Goal: Information Seeking & Learning: Learn about a topic

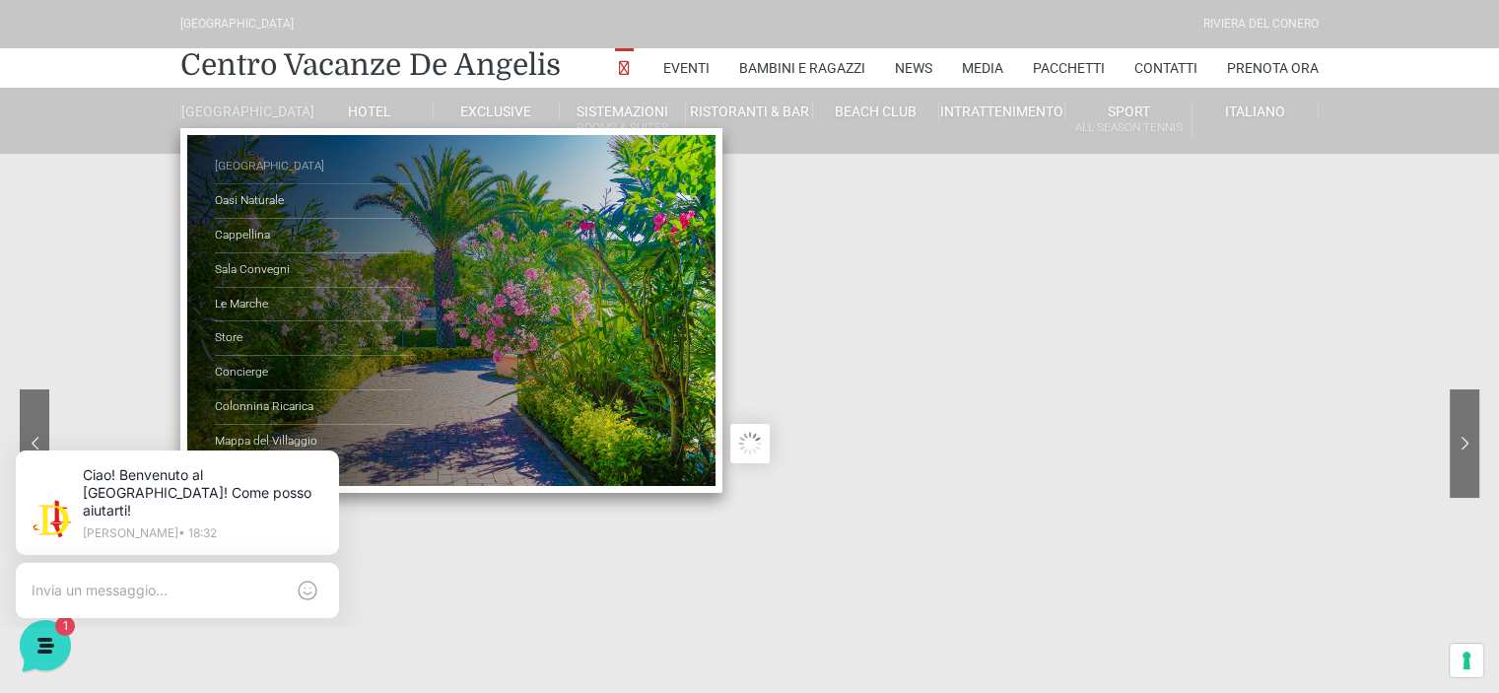
click at [258, 179] on link "[GEOGRAPHIC_DATA]" at bounding box center [313, 167] width 197 height 35
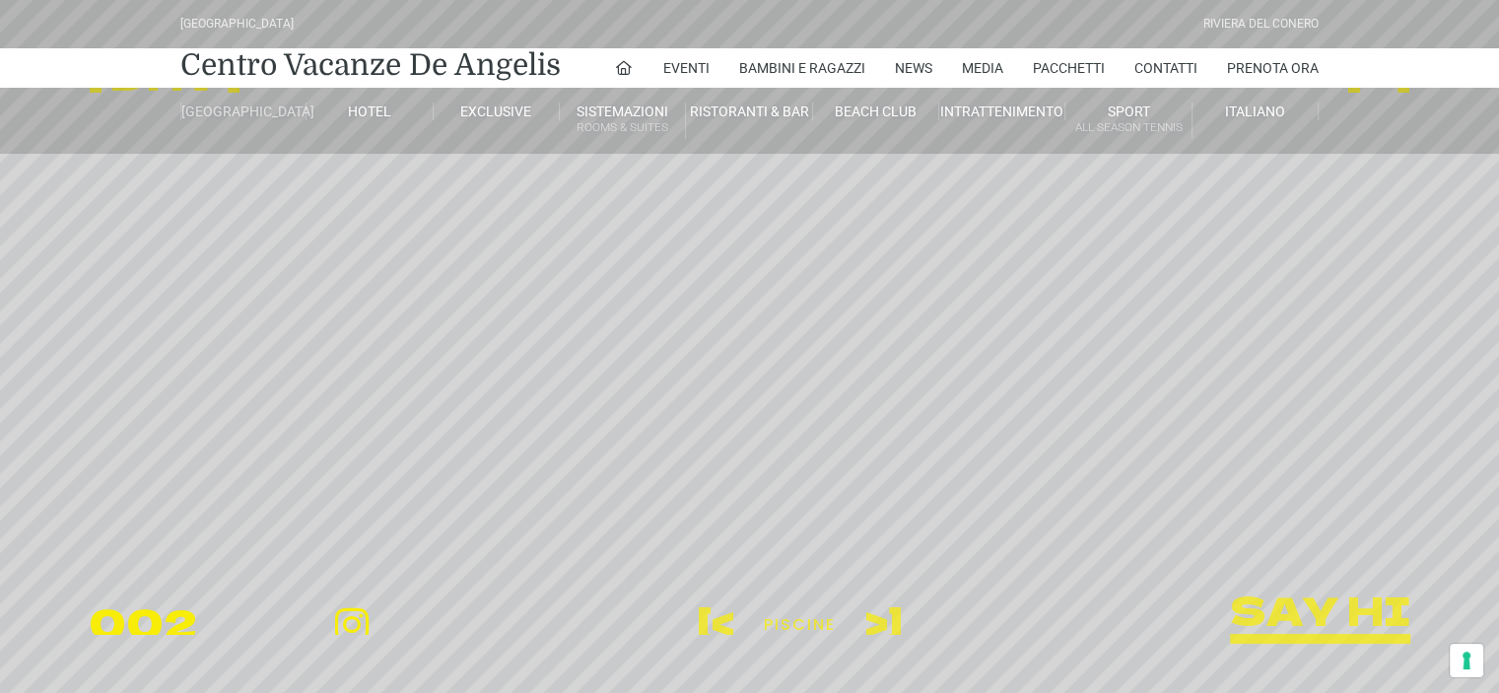
click at [254, 104] on link "[GEOGRAPHIC_DATA]" at bounding box center [243, 112] width 126 height 18
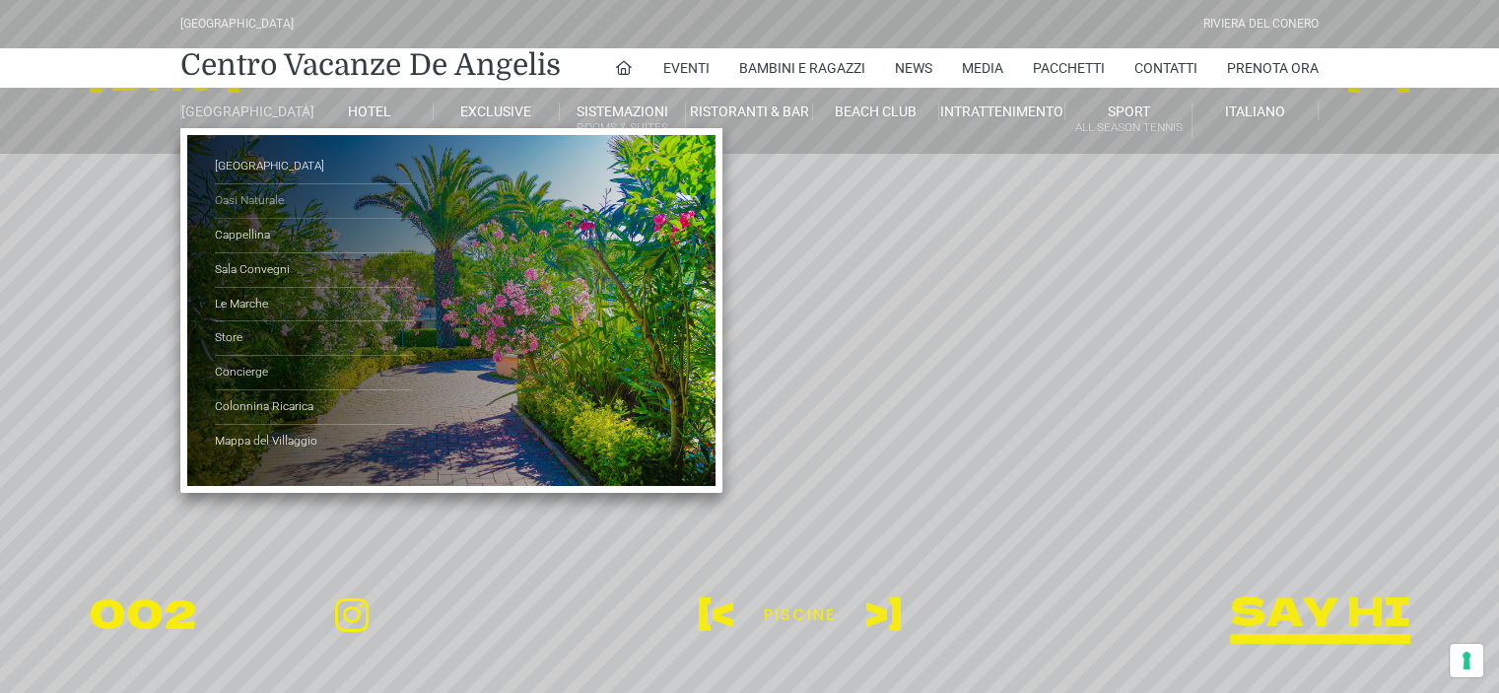
click at [256, 212] on link "Oasi Naturale" at bounding box center [313, 201] width 197 height 35
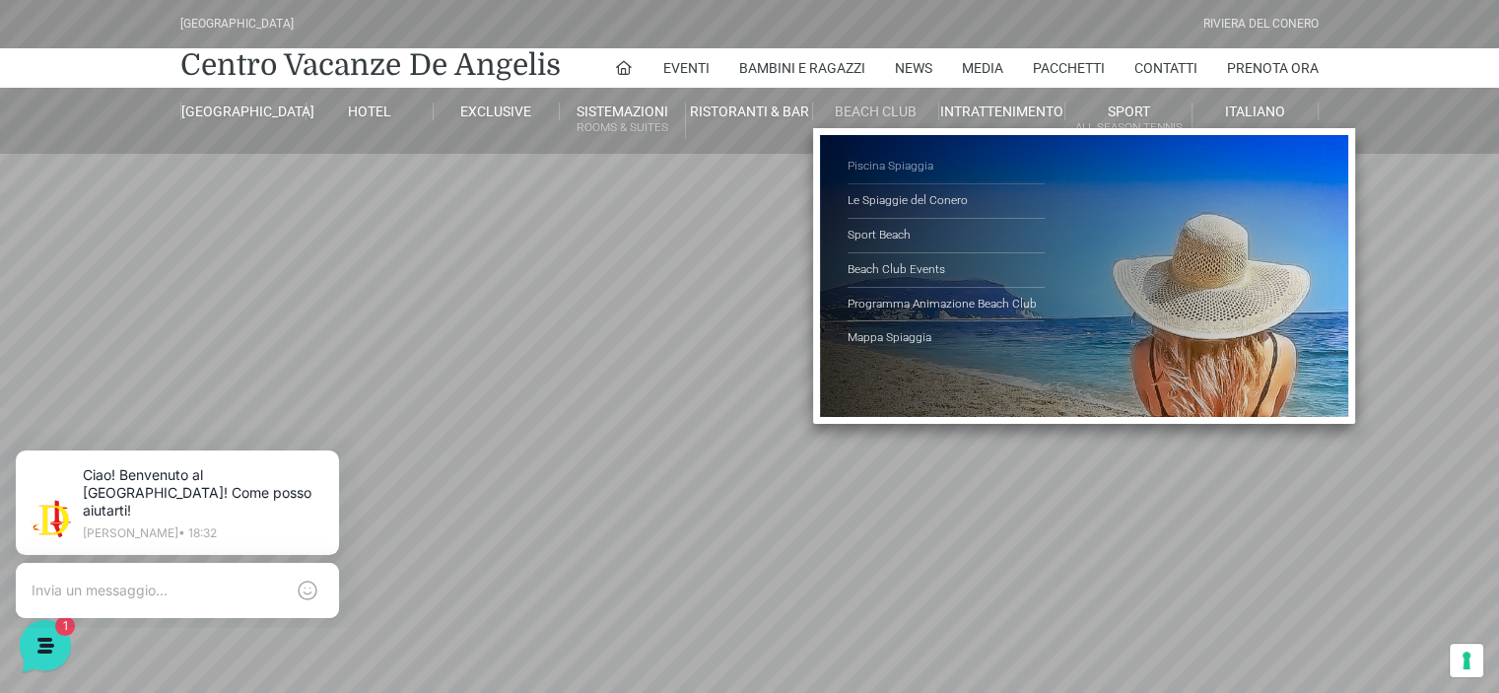
click at [898, 165] on link "Piscina Spiaggia" at bounding box center [946, 167] width 197 height 35
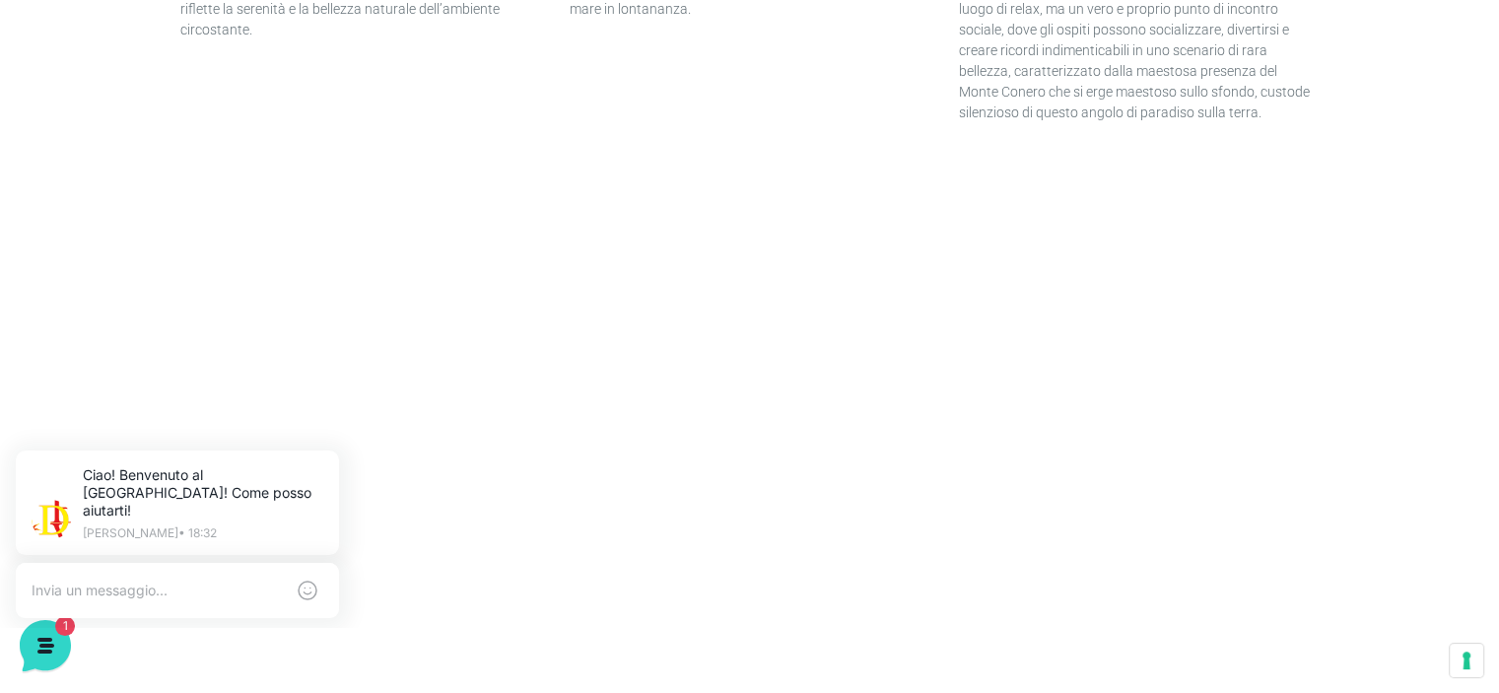
scroll to position [773, 0]
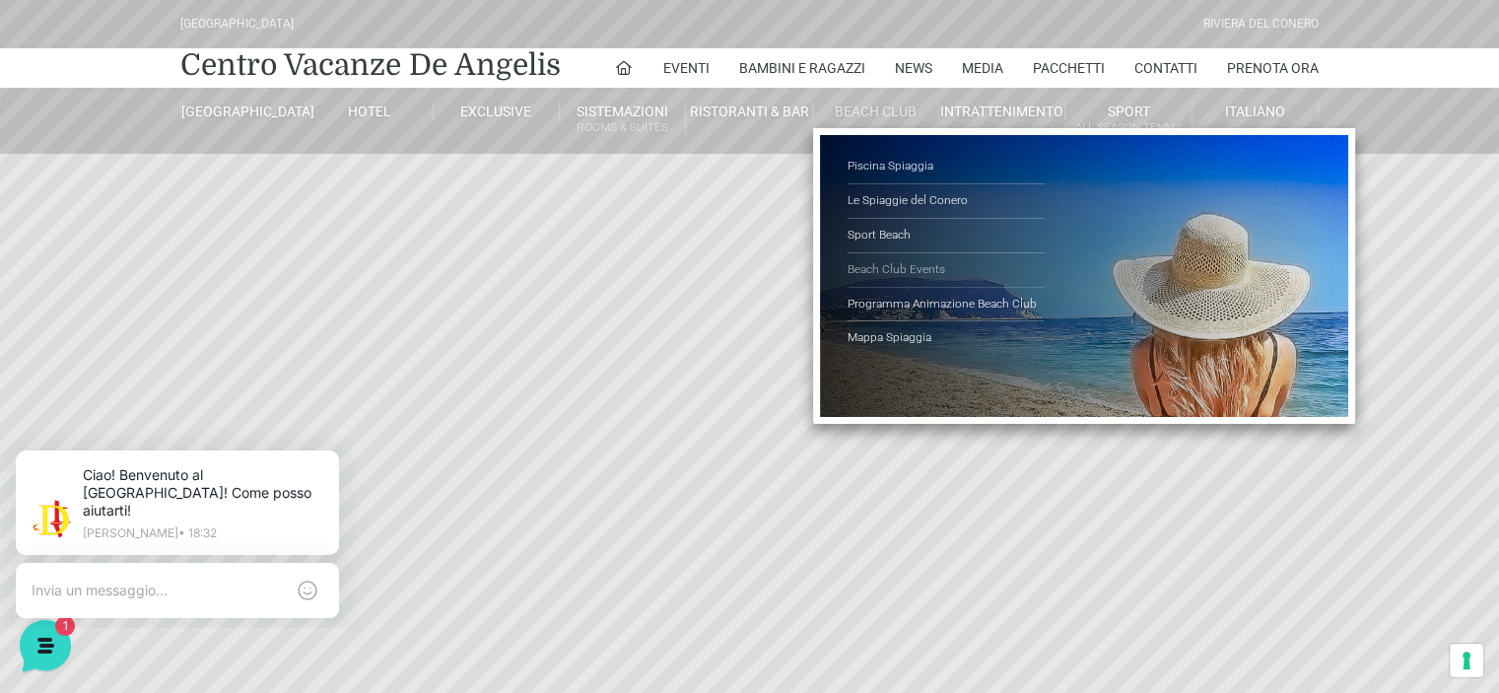
click at [913, 338] on link "Mappa Spiaggia" at bounding box center [946, 338] width 197 height 34
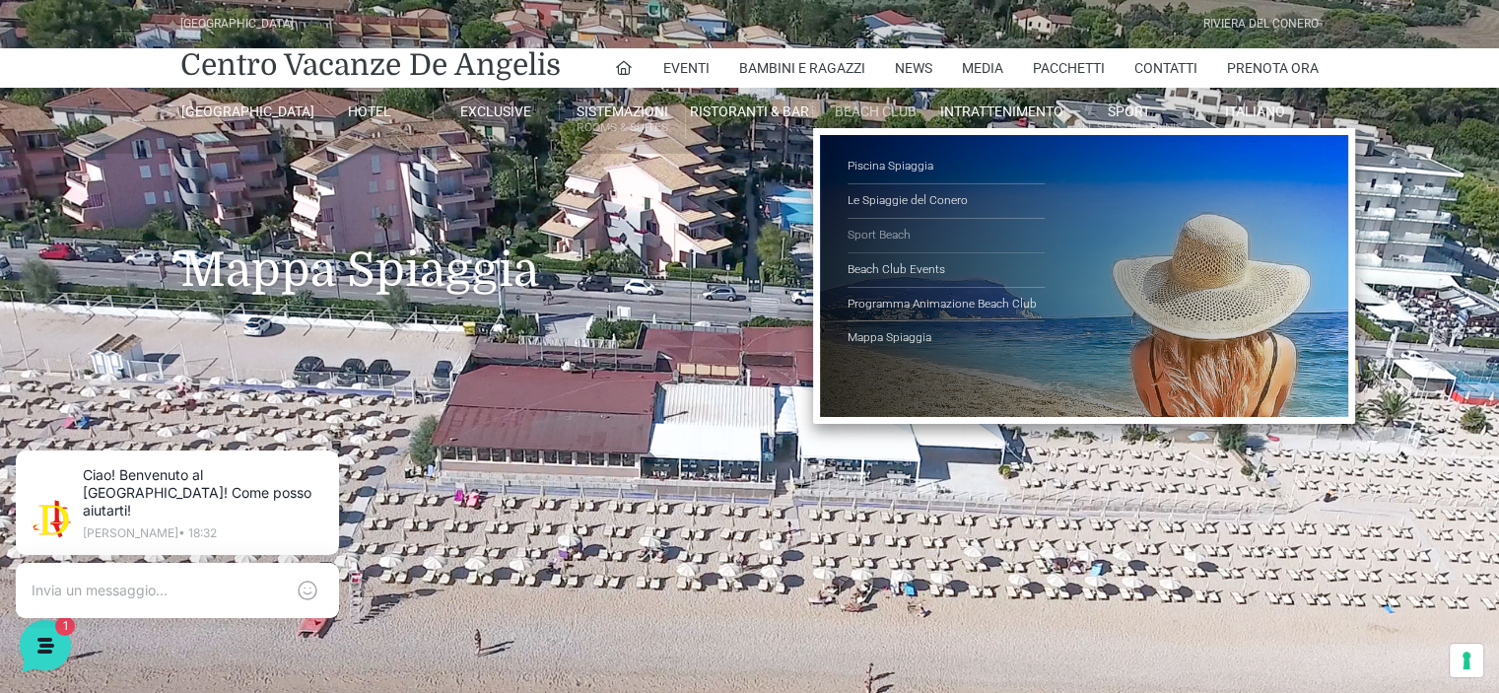
click at [887, 230] on link "Sport Beach" at bounding box center [946, 236] width 197 height 35
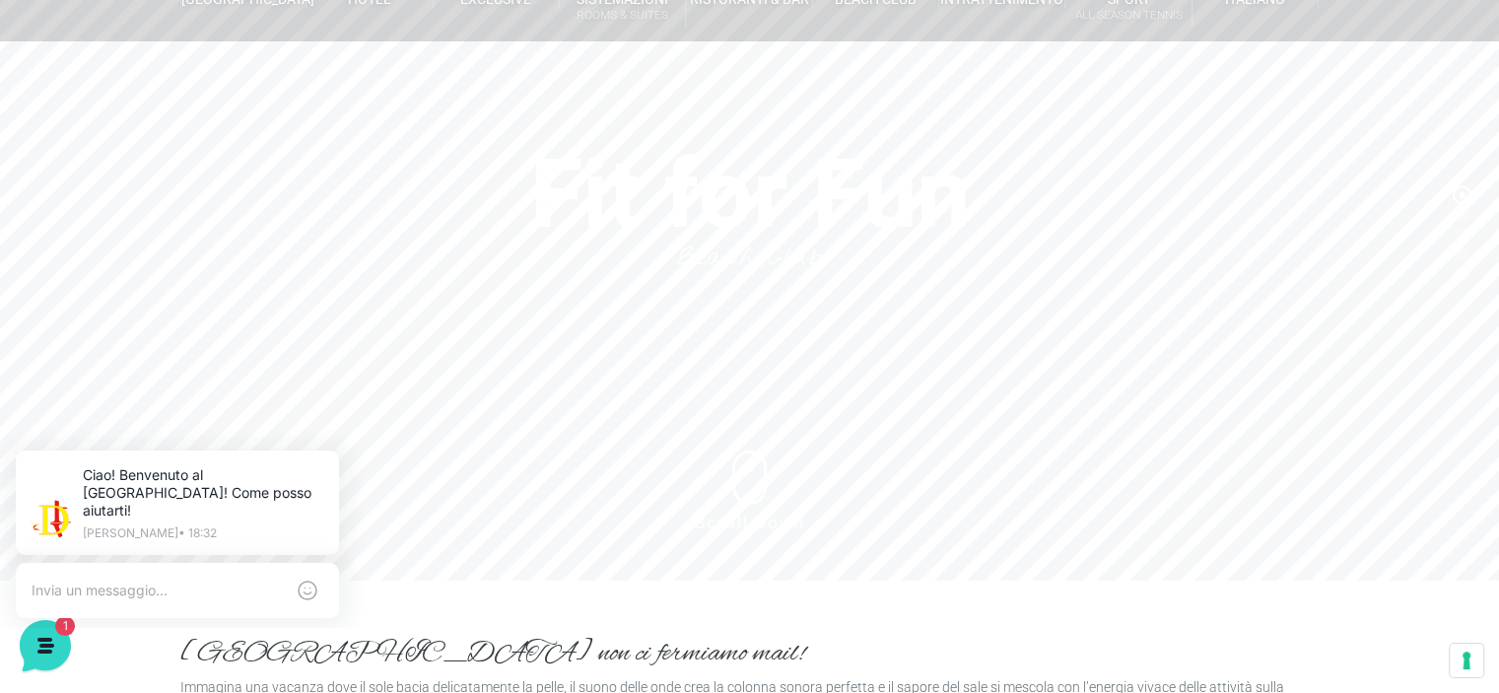
scroll to position [3, 0]
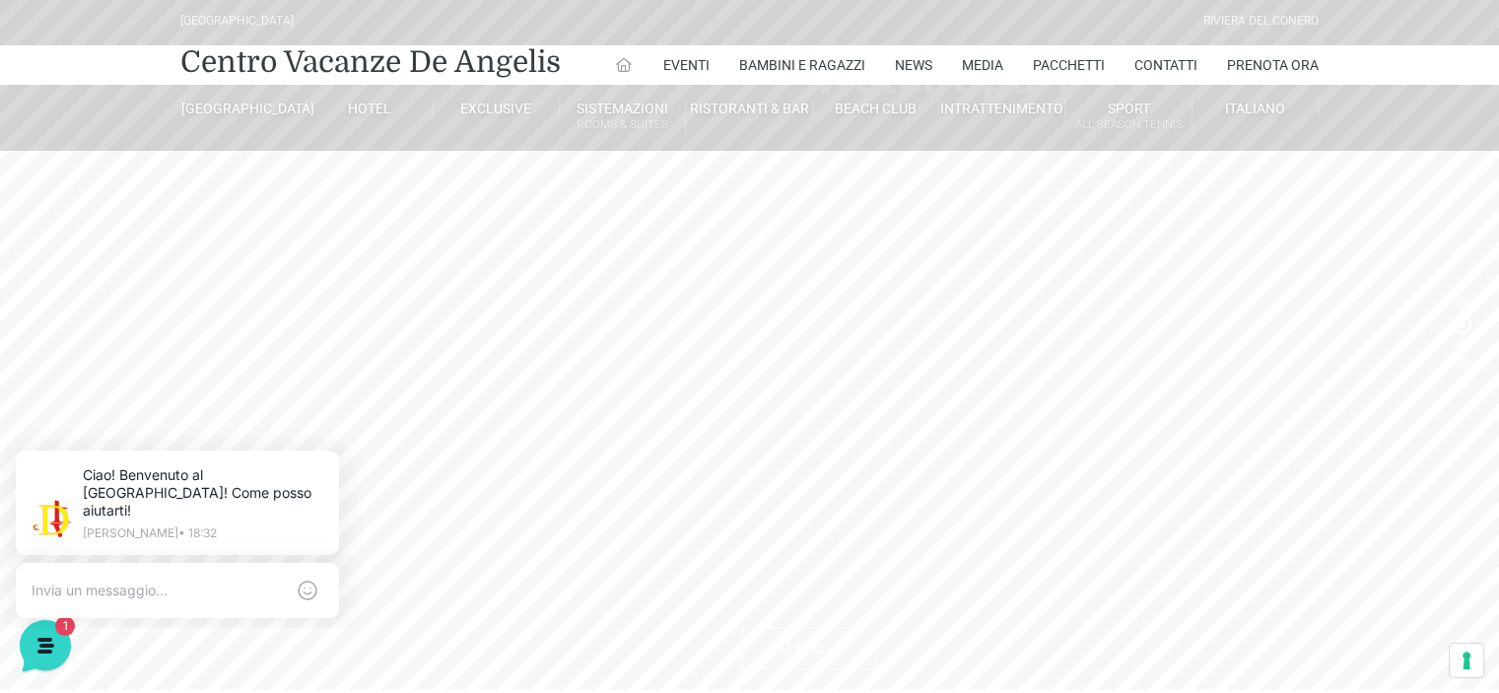
click at [620, 69] on icon at bounding box center [624, 65] width 18 height 18
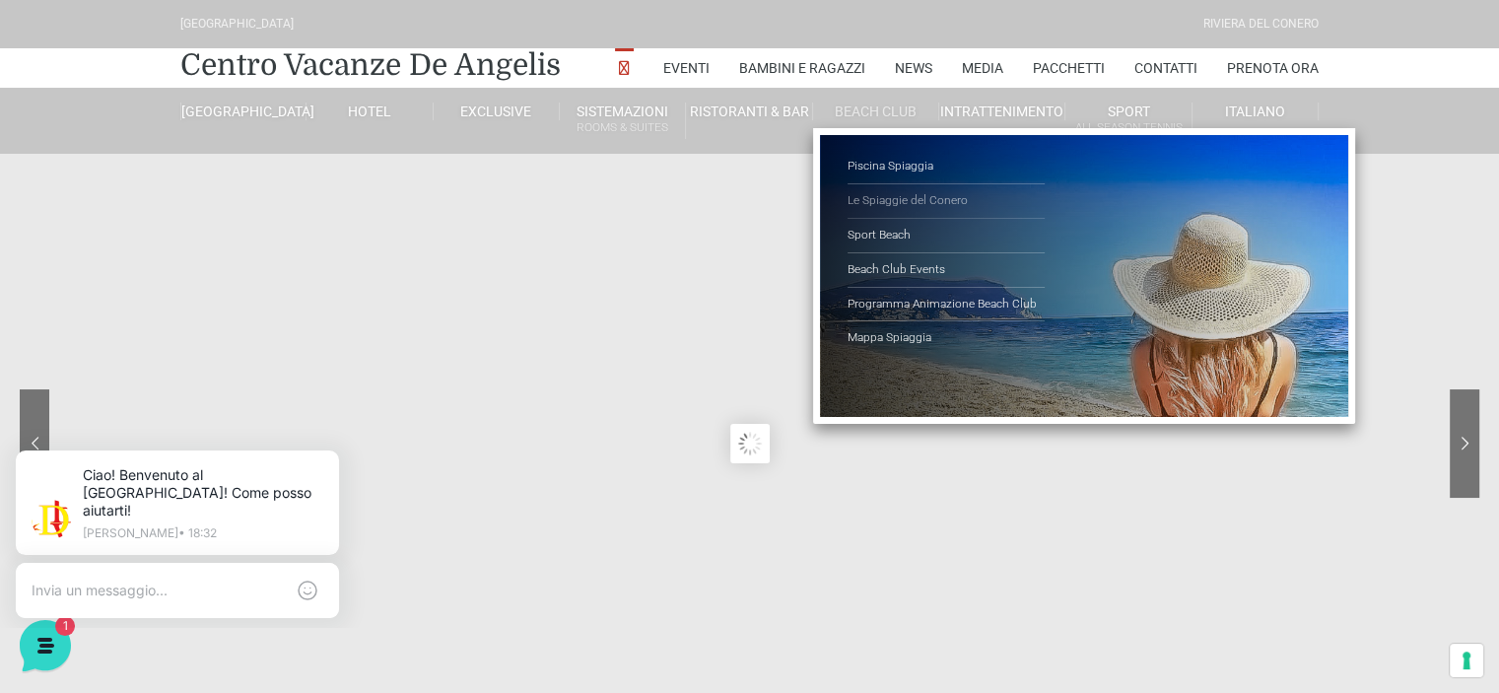
click at [910, 194] on link "Le Spiaggie del Conero" at bounding box center [946, 201] width 197 height 35
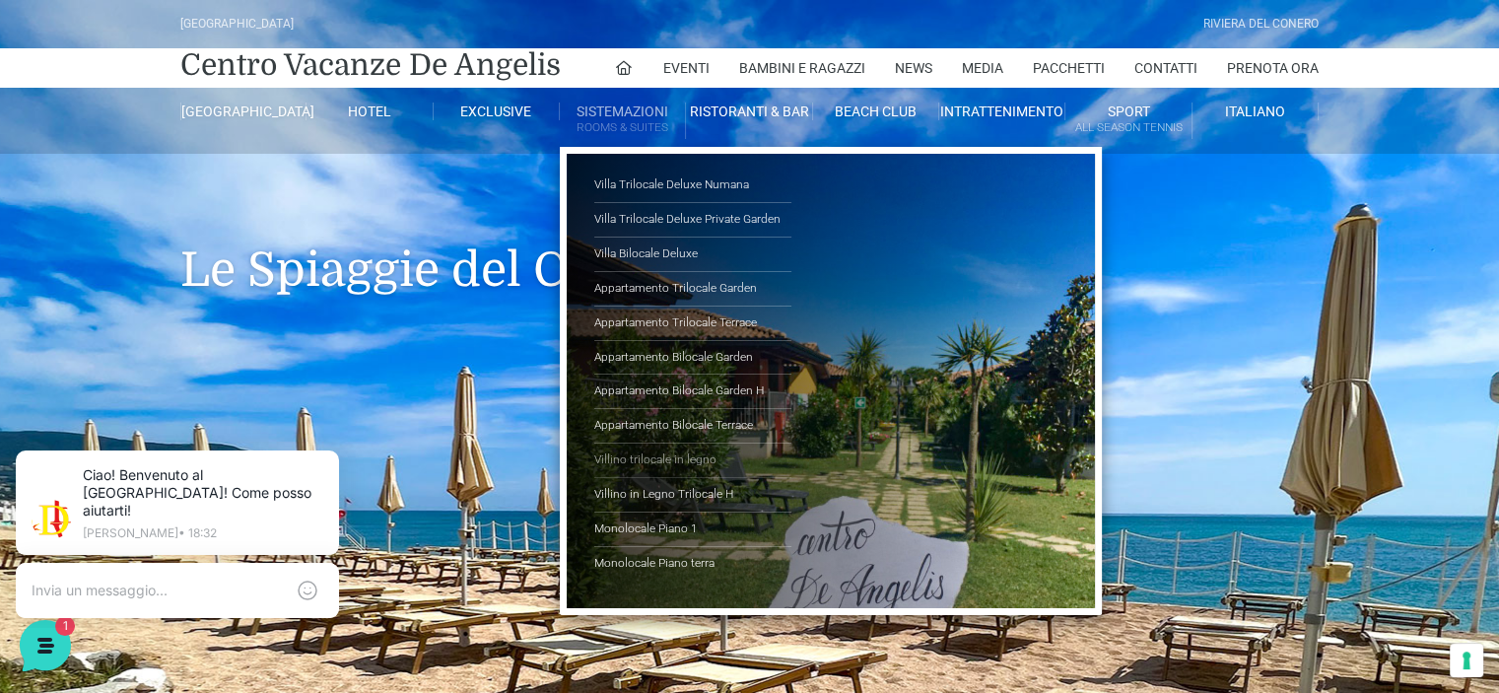
click at [686, 459] on link "Villino trilocale in legno" at bounding box center [692, 461] width 197 height 35
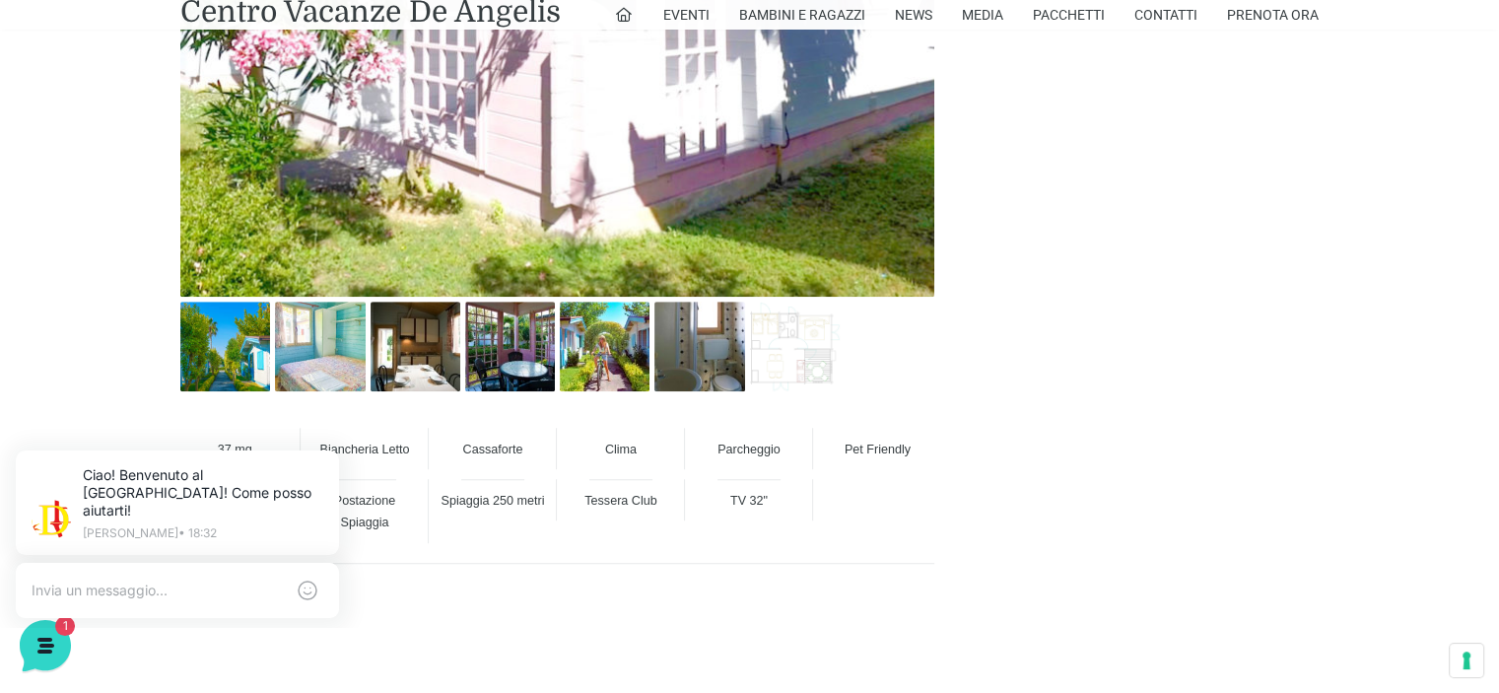
scroll to position [1282, 0]
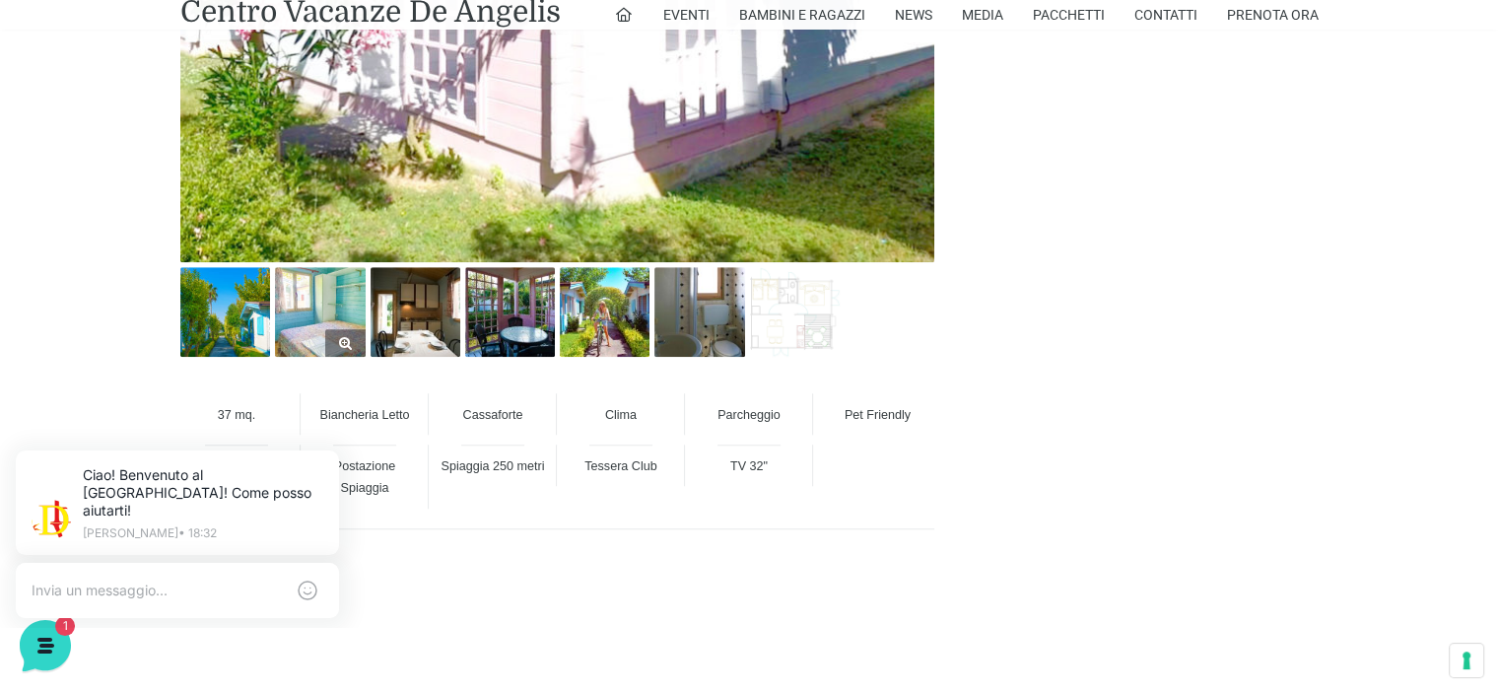
click at [303, 312] on img at bounding box center [320, 312] width 90 height 90
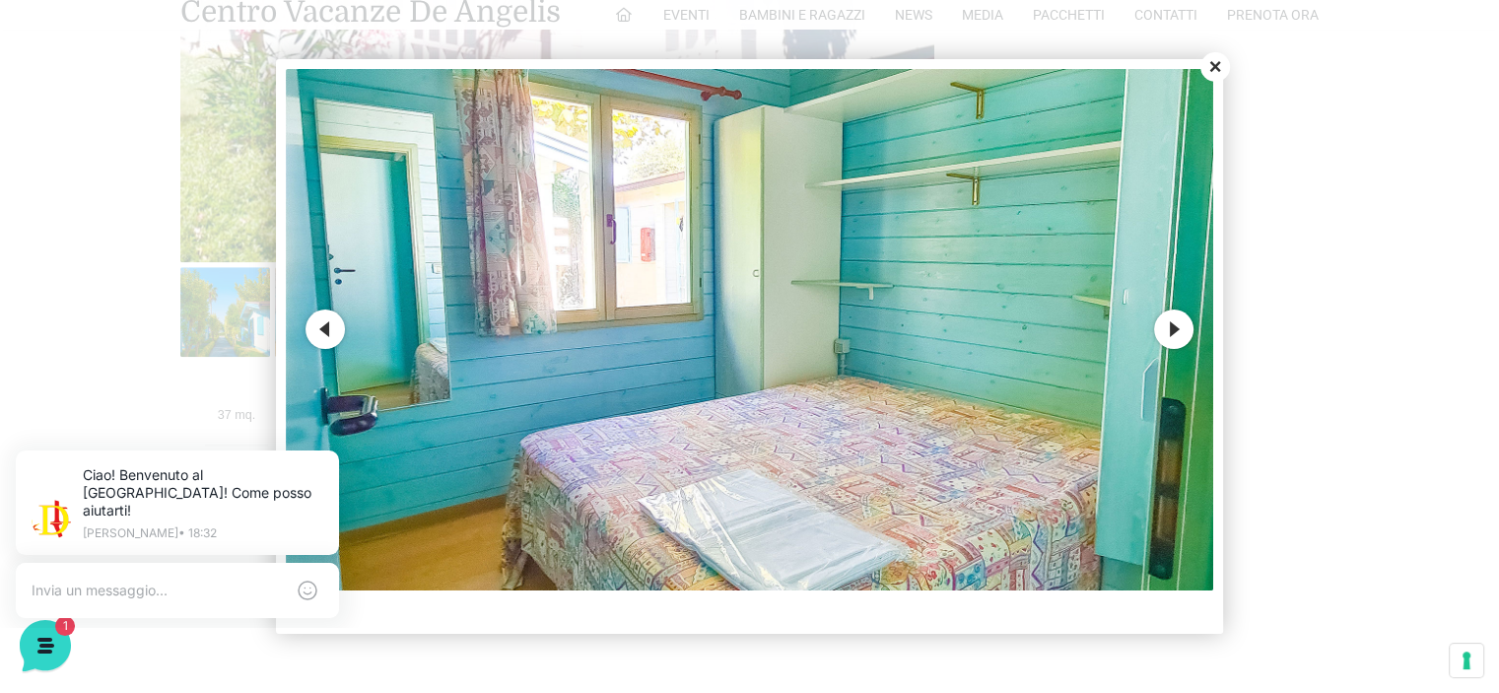
click at [1173, 323] on button "Next" at bounding box center [1173, 329] width 39 height 39
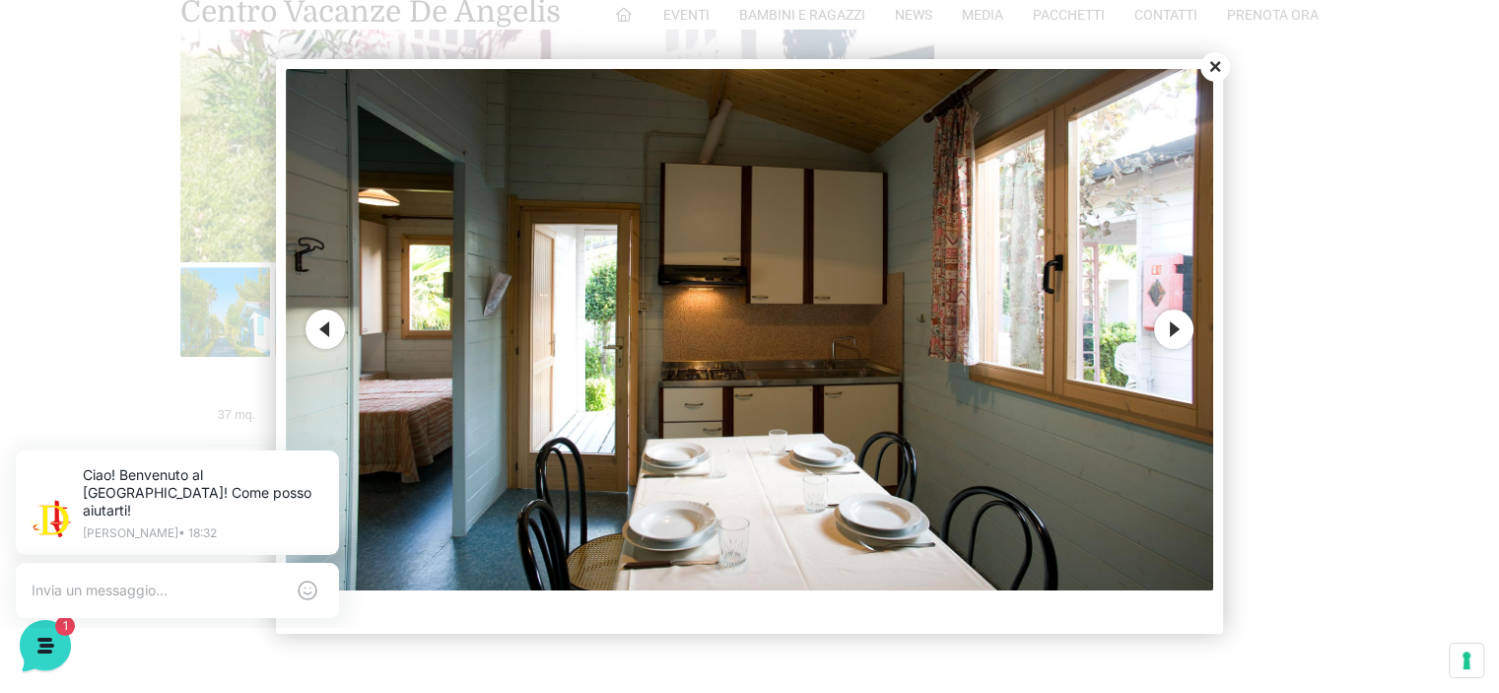
click at [1173, 323] on button "Next" at bounding box center [1173, 329] width 39 height 39
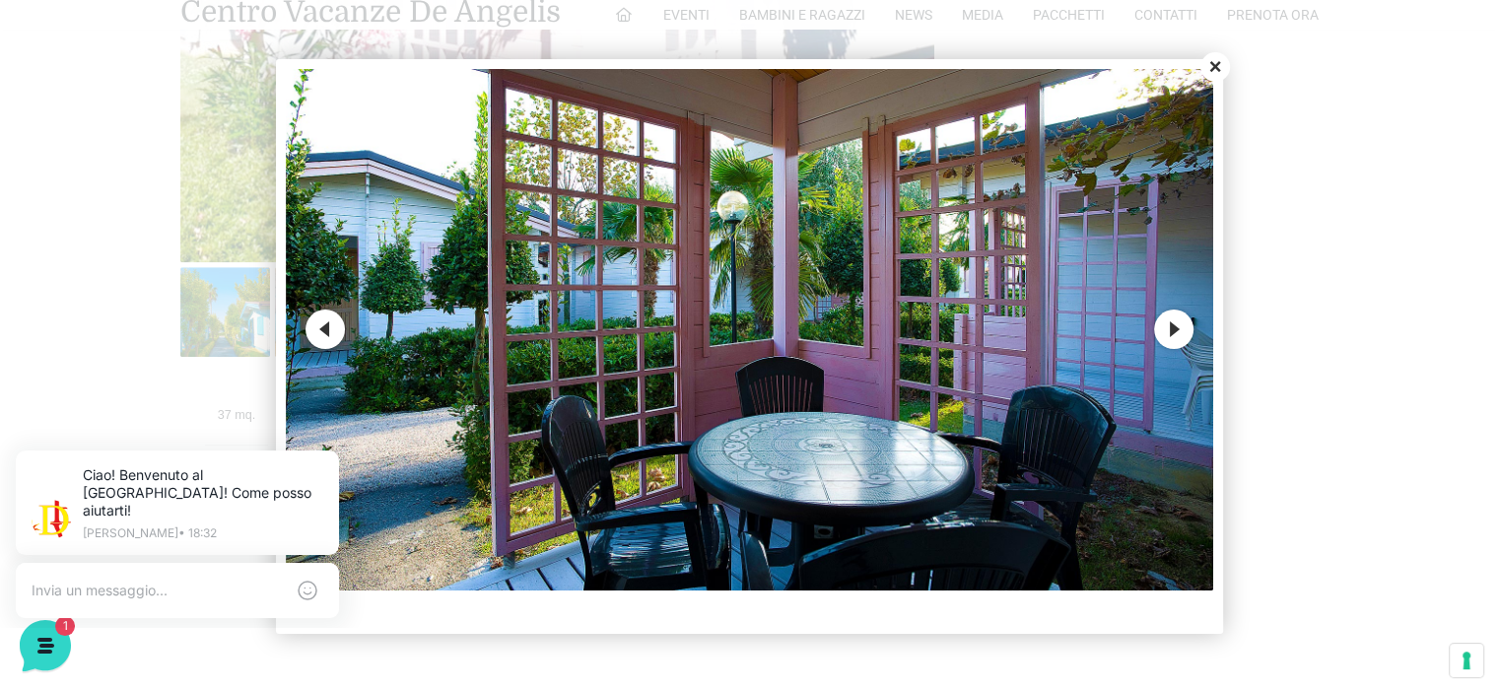
click at [1173, 323] on button "Next" at bounding box center [1173, 329] width 39 height 39
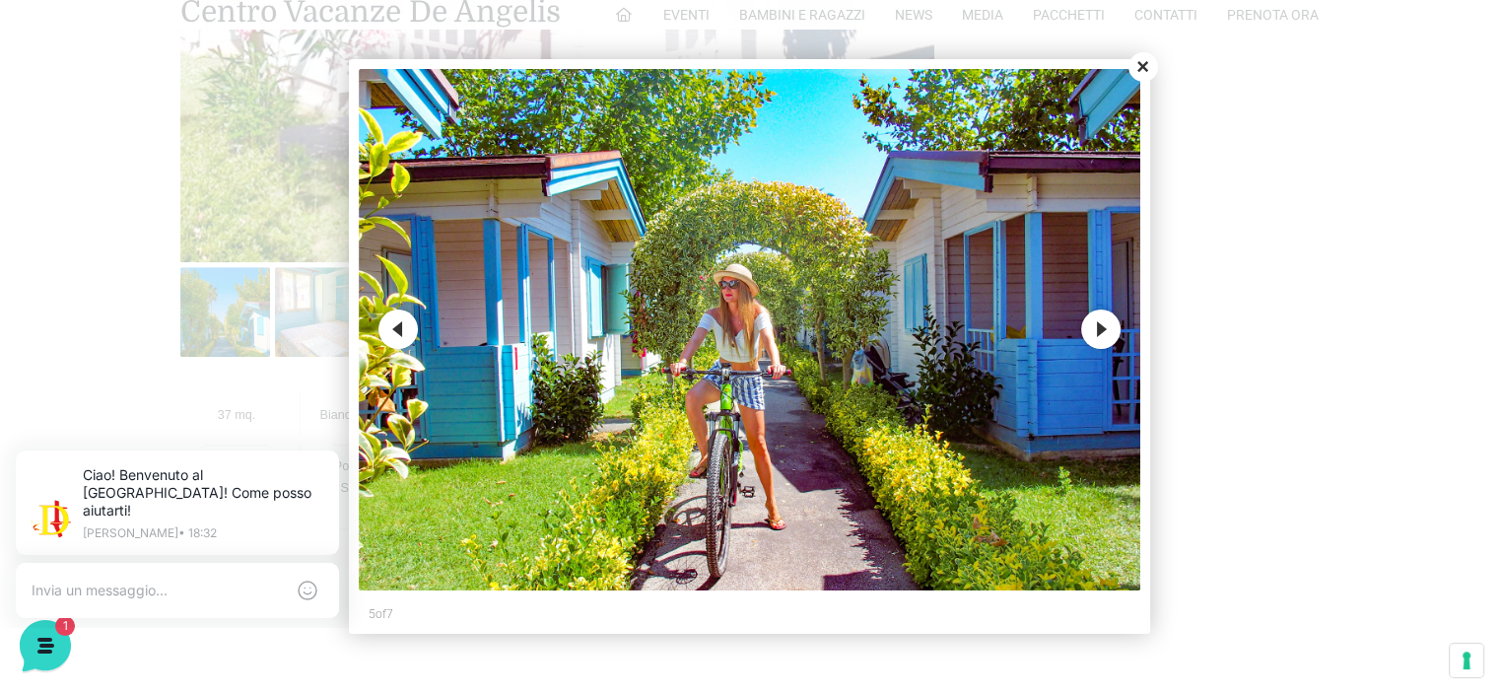
click at [1101, 330] on button "Next" at bounding box center [1100, 329] width 39 height 39
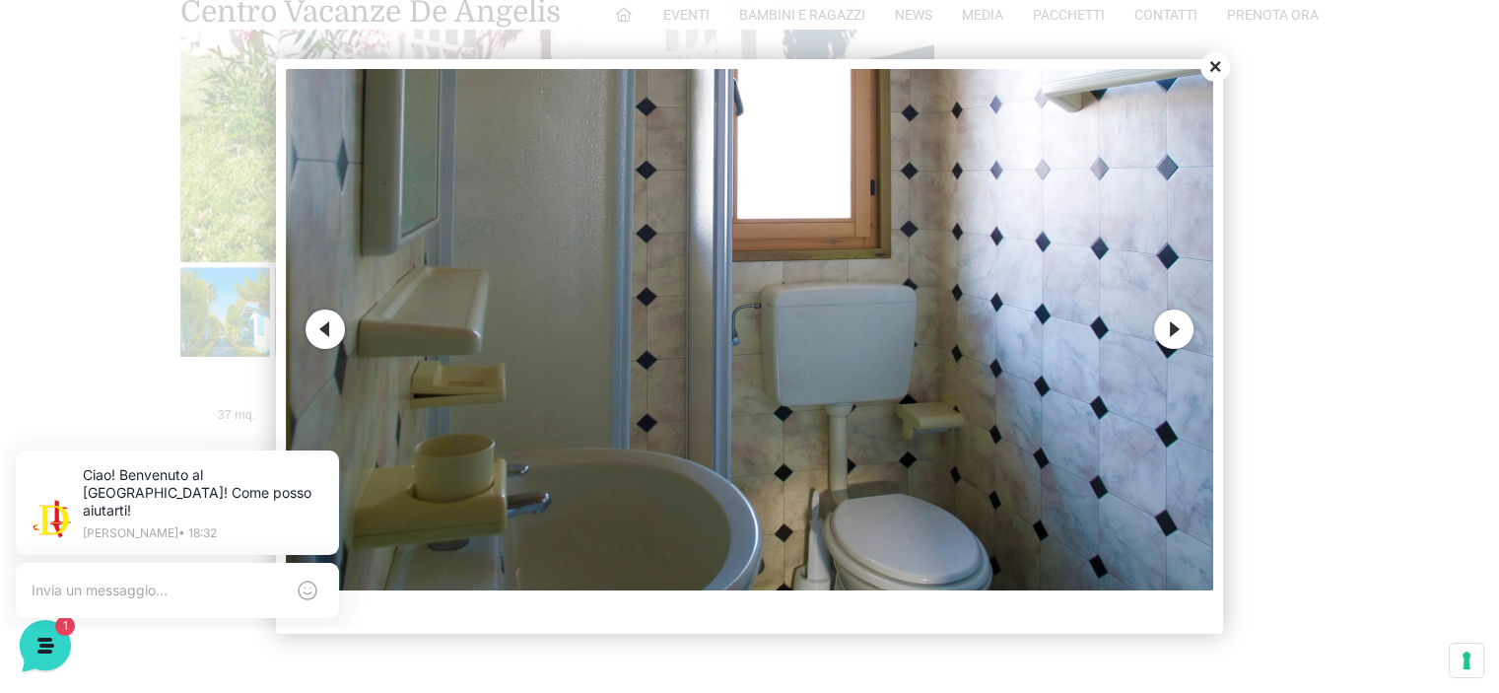
click at [1167, 331] on button "Next" at bounding box center [1173, 329] width 39 height 39
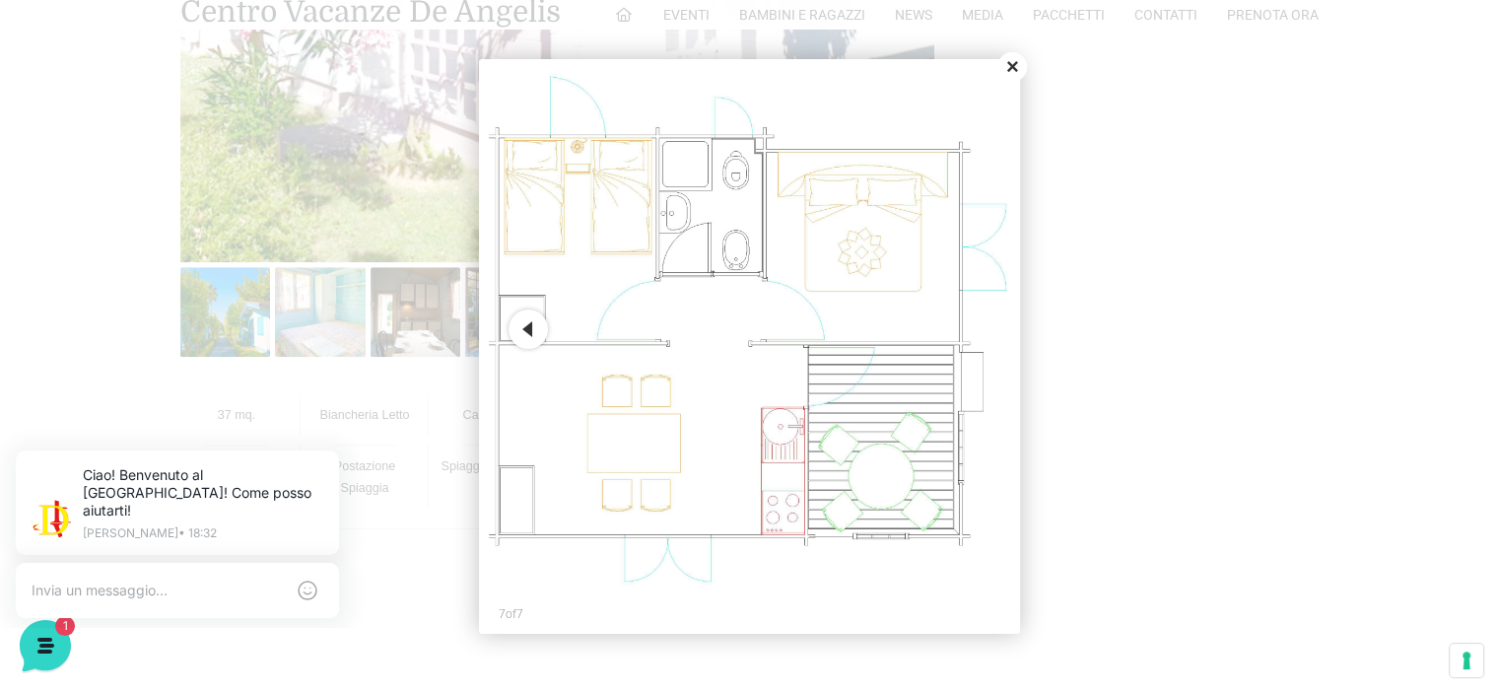
click at [1013, 66] on button "Close" at bounding box center [1013, 67] width 30 height 30
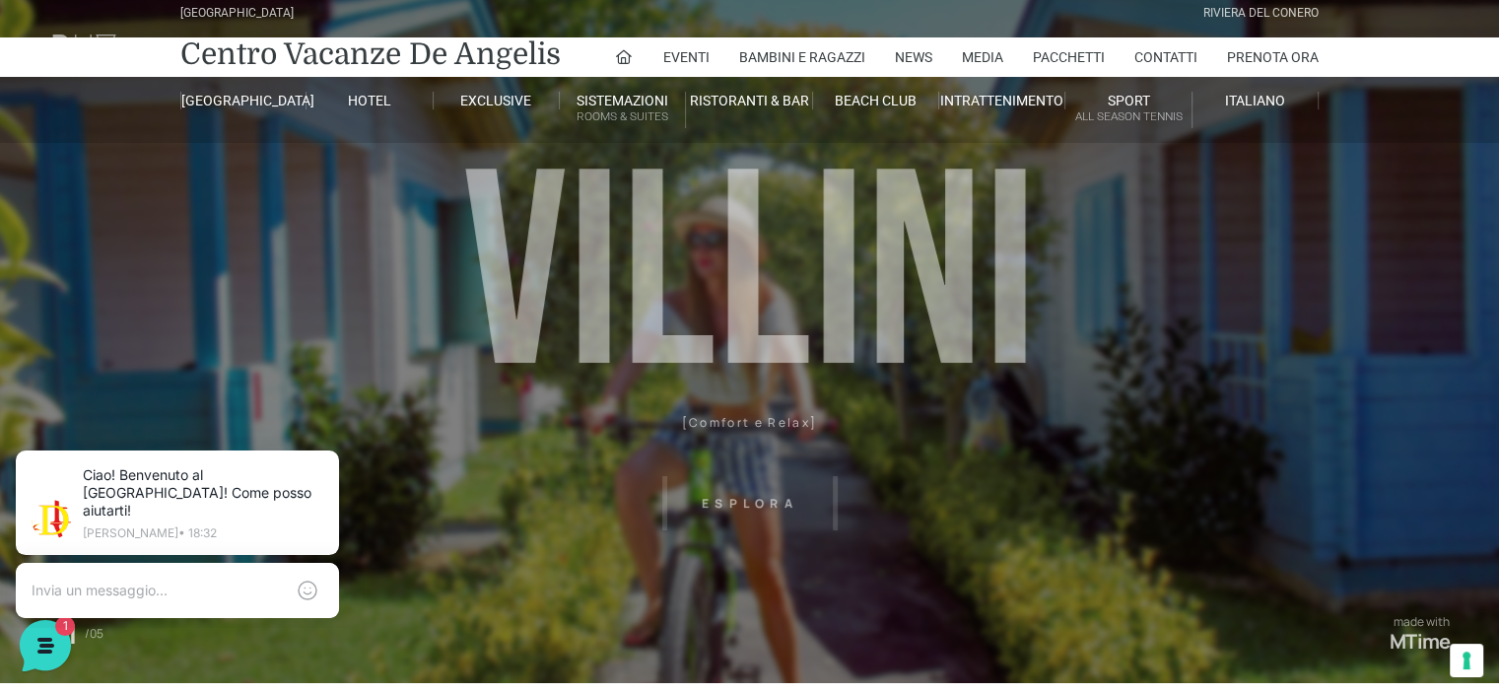
scroll to position [0, 0]
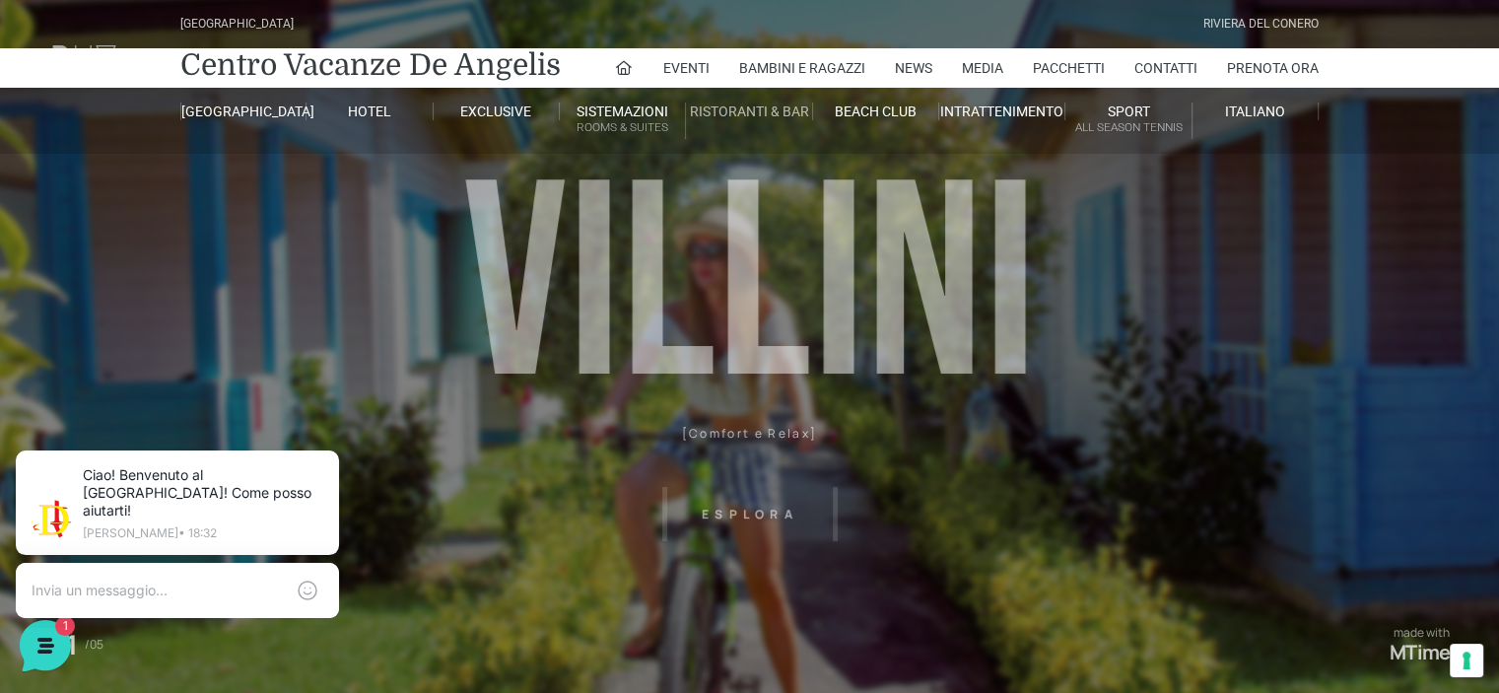
click at [738, 105] on link "Ristoranti & Bar" at bounding box center [749, 112] width 126 height 18
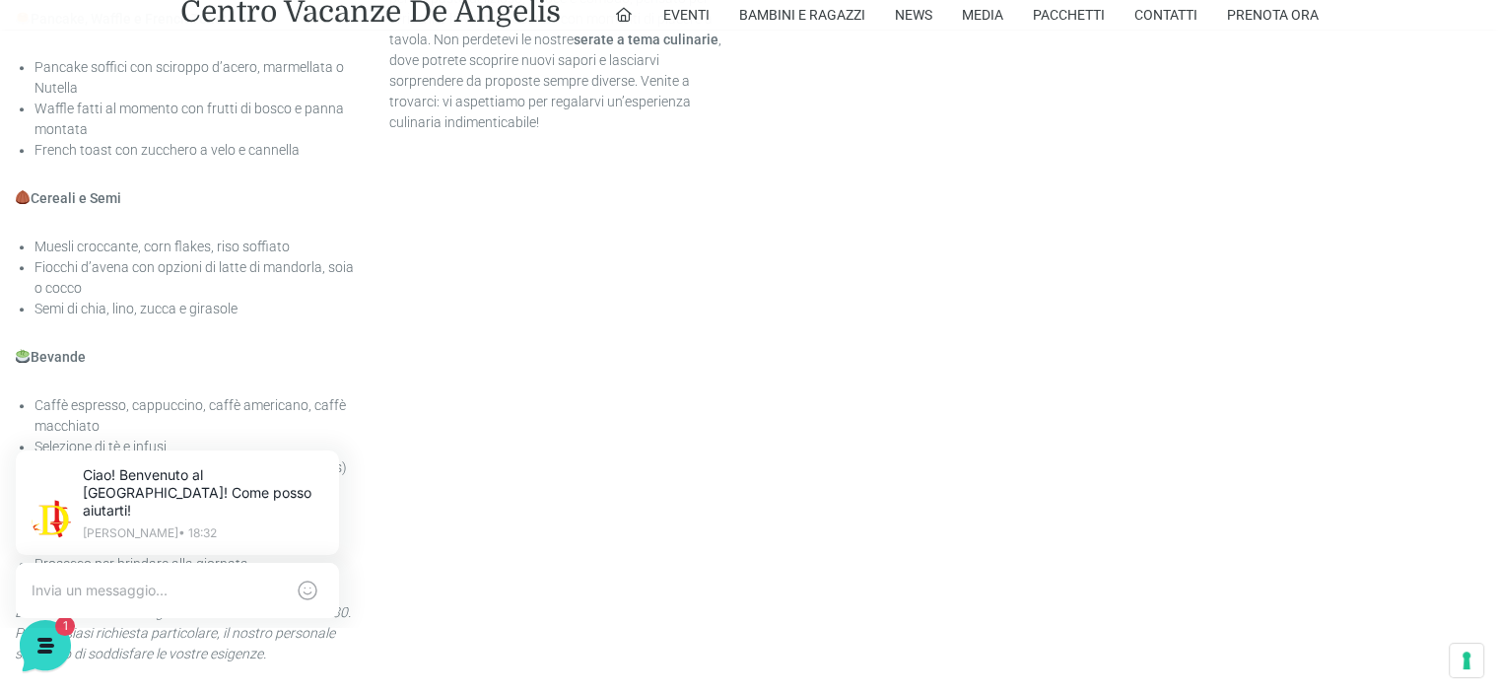
scroll to position [1972, 0]
